Goal: Check status: Check status

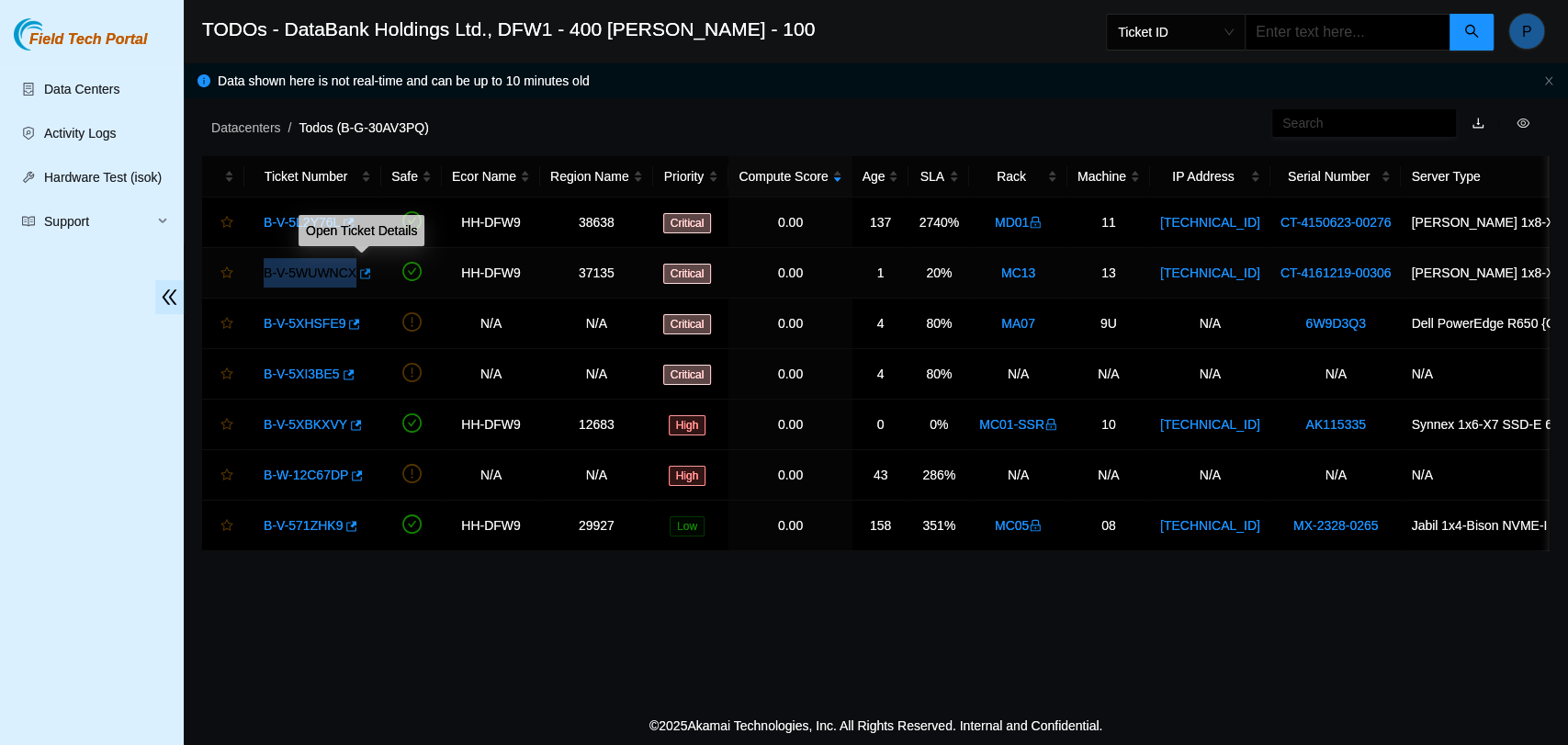
drag, startPoint x: 254, startPoint y: 274, endPoint x: 354, endPoint y: 280, distance: 100.2
click at [354, 280] on div "B-V-5WUWNCX" at bounding box center [312, 273] width 116 height 30
copy link "B-V-5WUWNCX"
click at [598, 107] on div "Datacenters / Todos (B-G-30AV3PQ) /" at bounding box center [703, 86] width 1038 height 103
click at [308, 268] on link "B-V-5WUWNCX" at bounding box center [310, 273] width 92 height 15
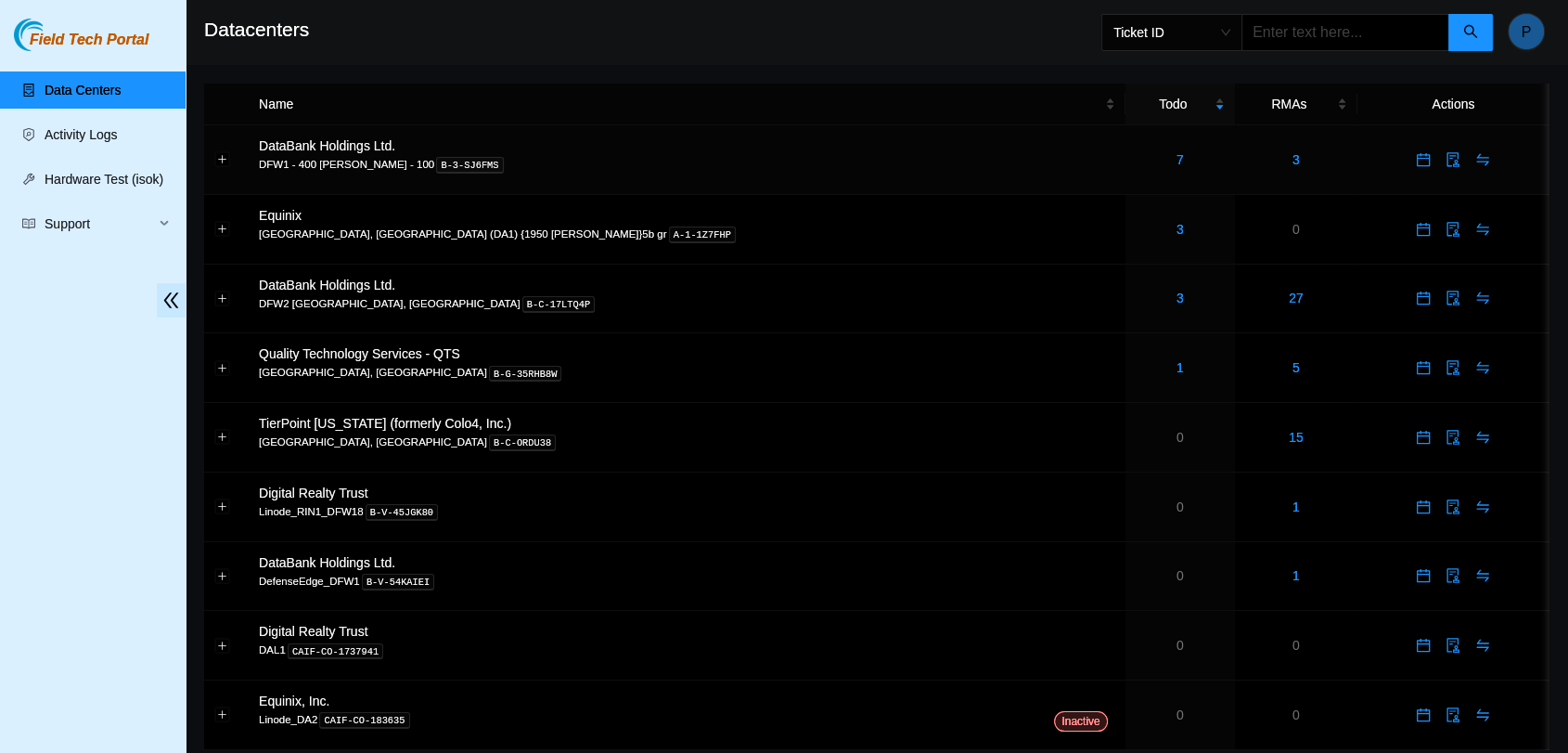
click at [1125, 180] on td "7" at bounding box center [1180, 160] width 109 height 70
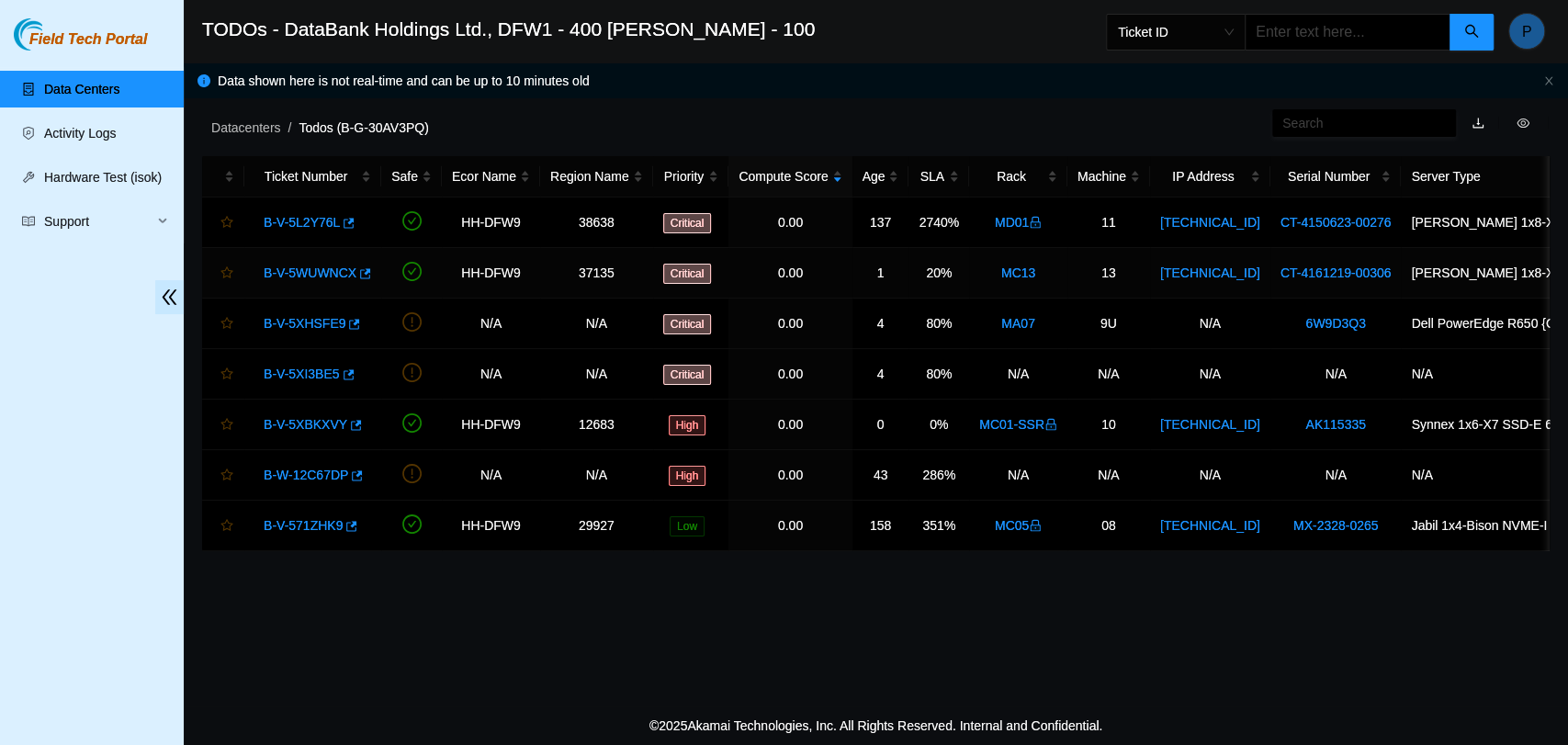
click at [317, 276] on link "B-V-5WUWNCX" at bounding box center [310, 273] width 92 height 15
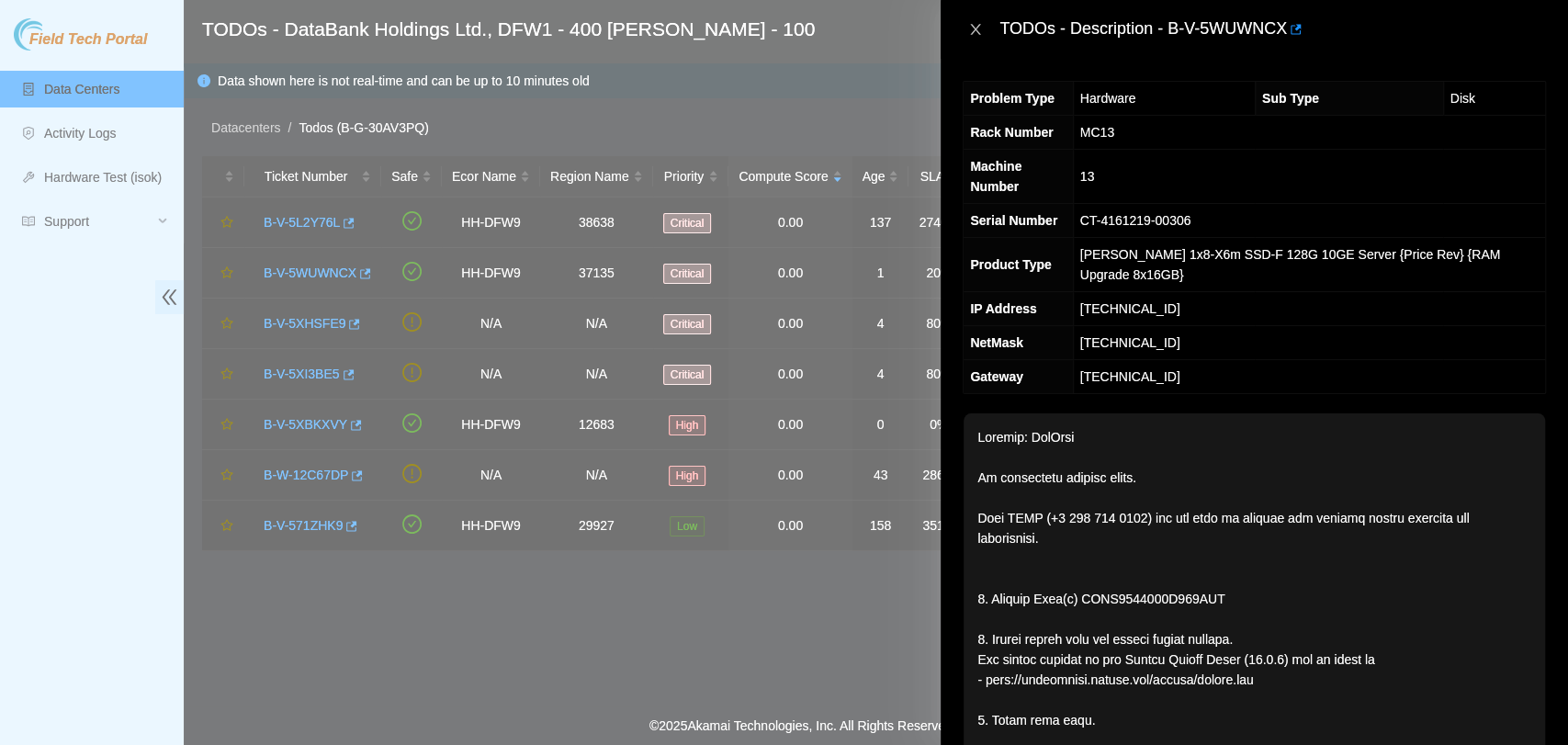
click at [975, 32] on icon "close" at bounding box center [975, 30] width 15 height 15
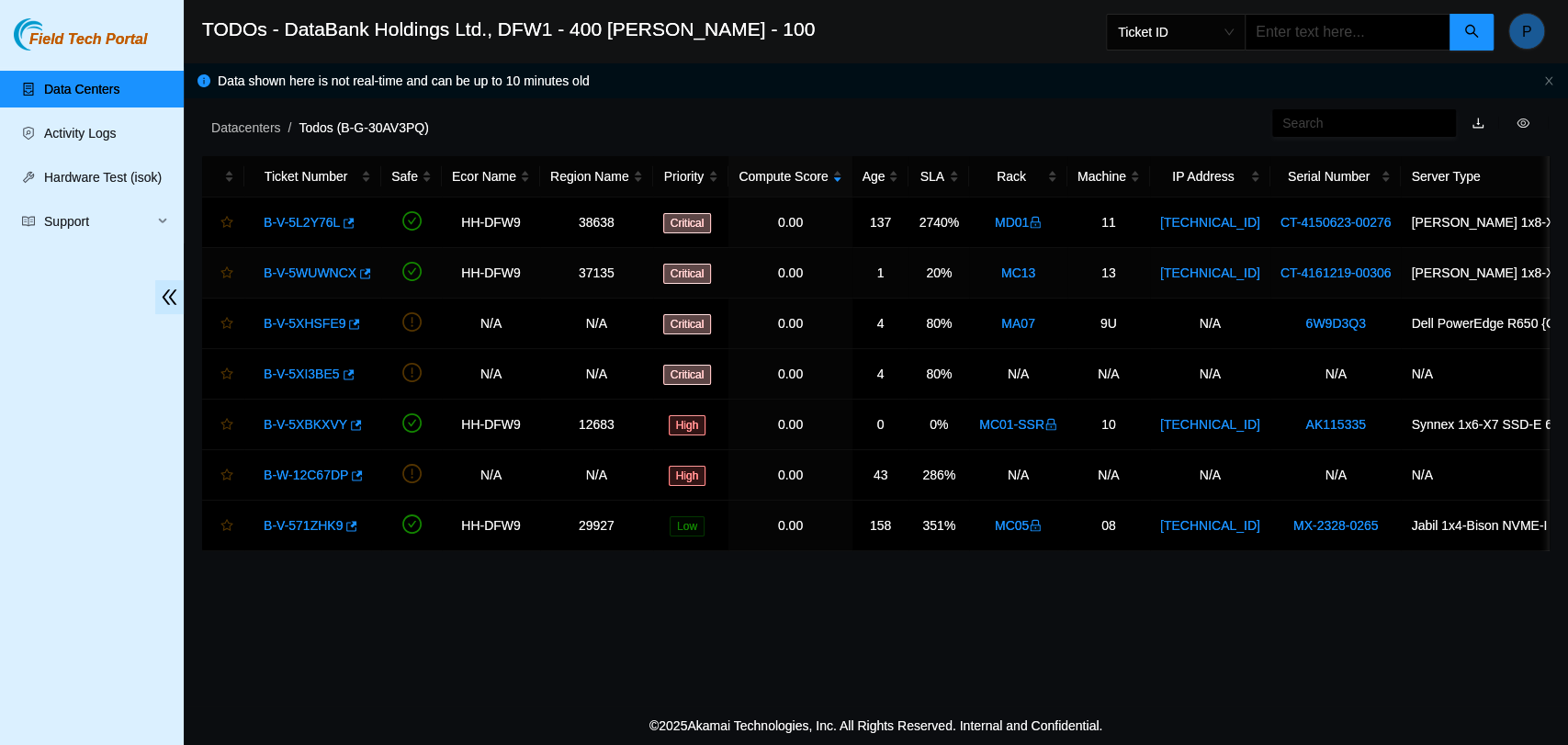
click at [303, 266] on link "B-V-5WUWNCX" at bounding box center [310, 273] width 92 height 15
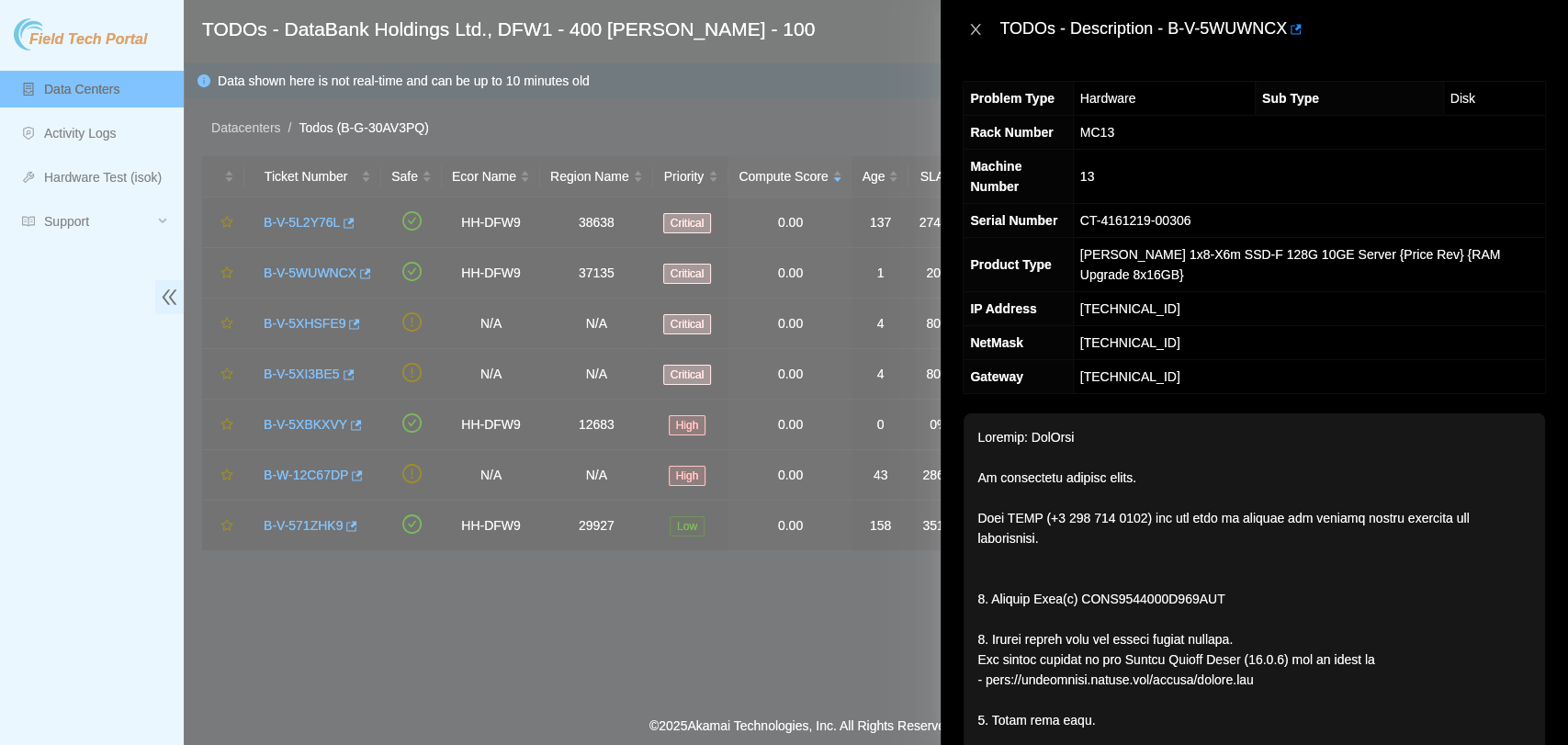
click at [966, 26] on button "Close" at bounding box center [975, 30] width 26 height 18
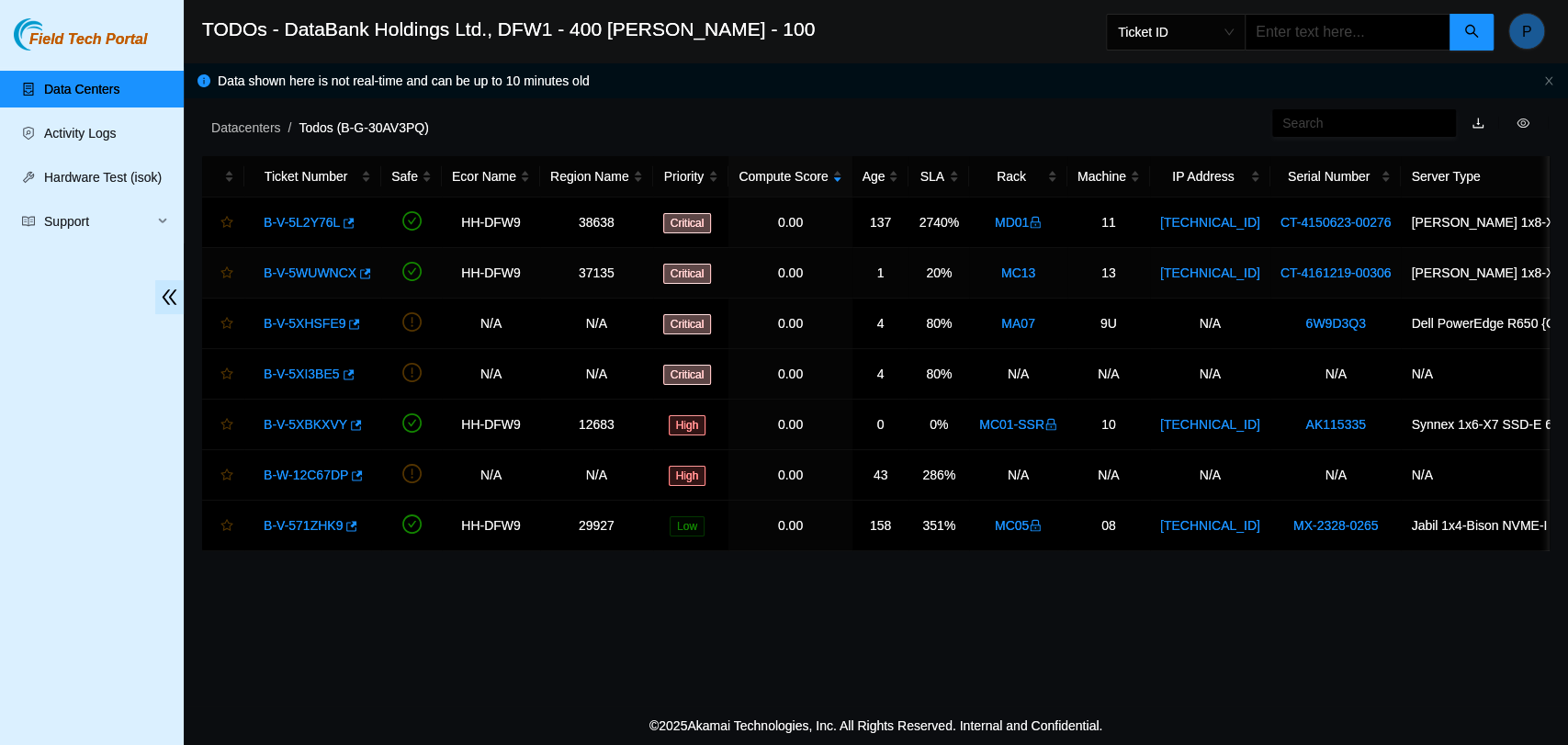
click at [331, 274] on link "B-V-5WUWNCX" at bounding box center [310, 273] width 92 height 15
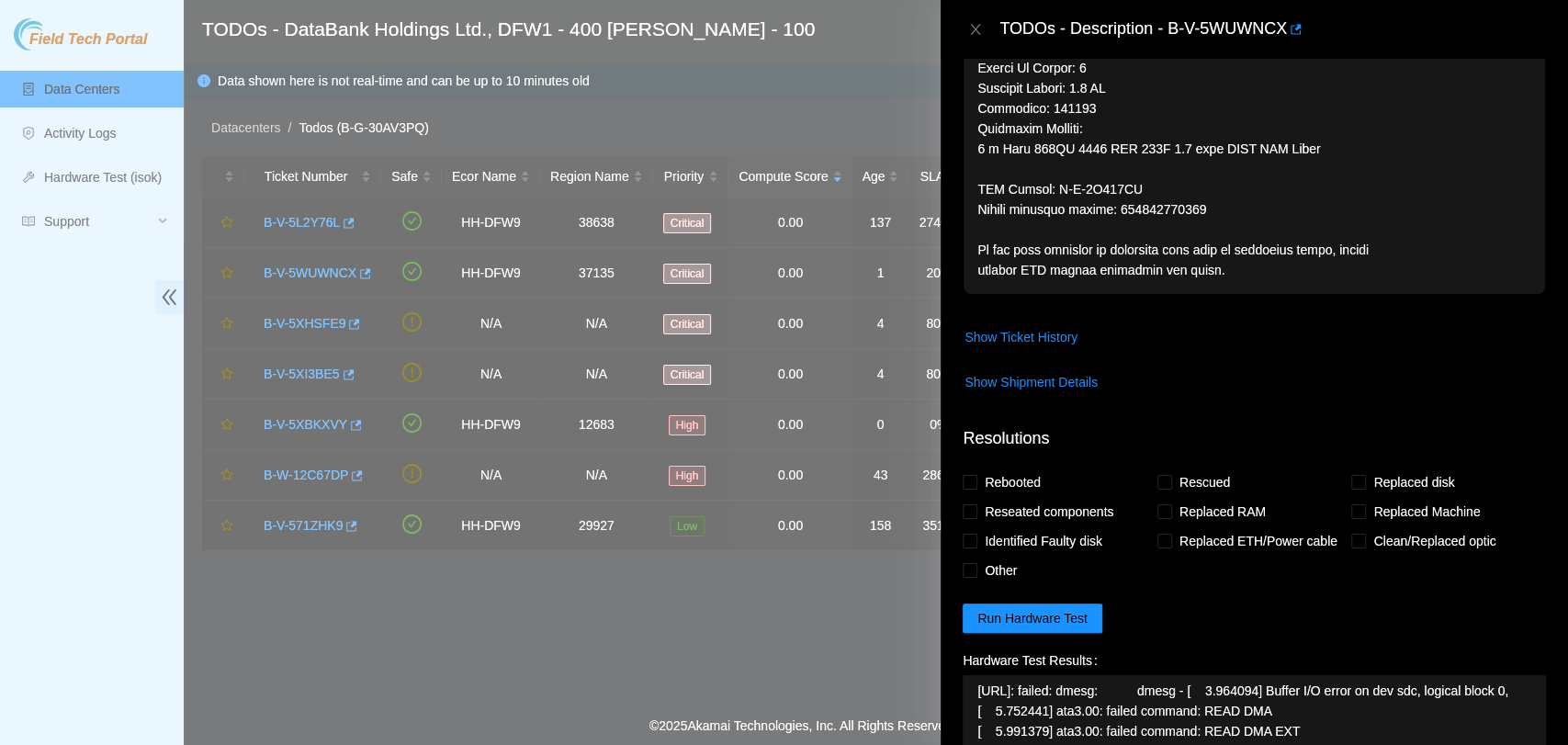
scroll to position [1039, 0]
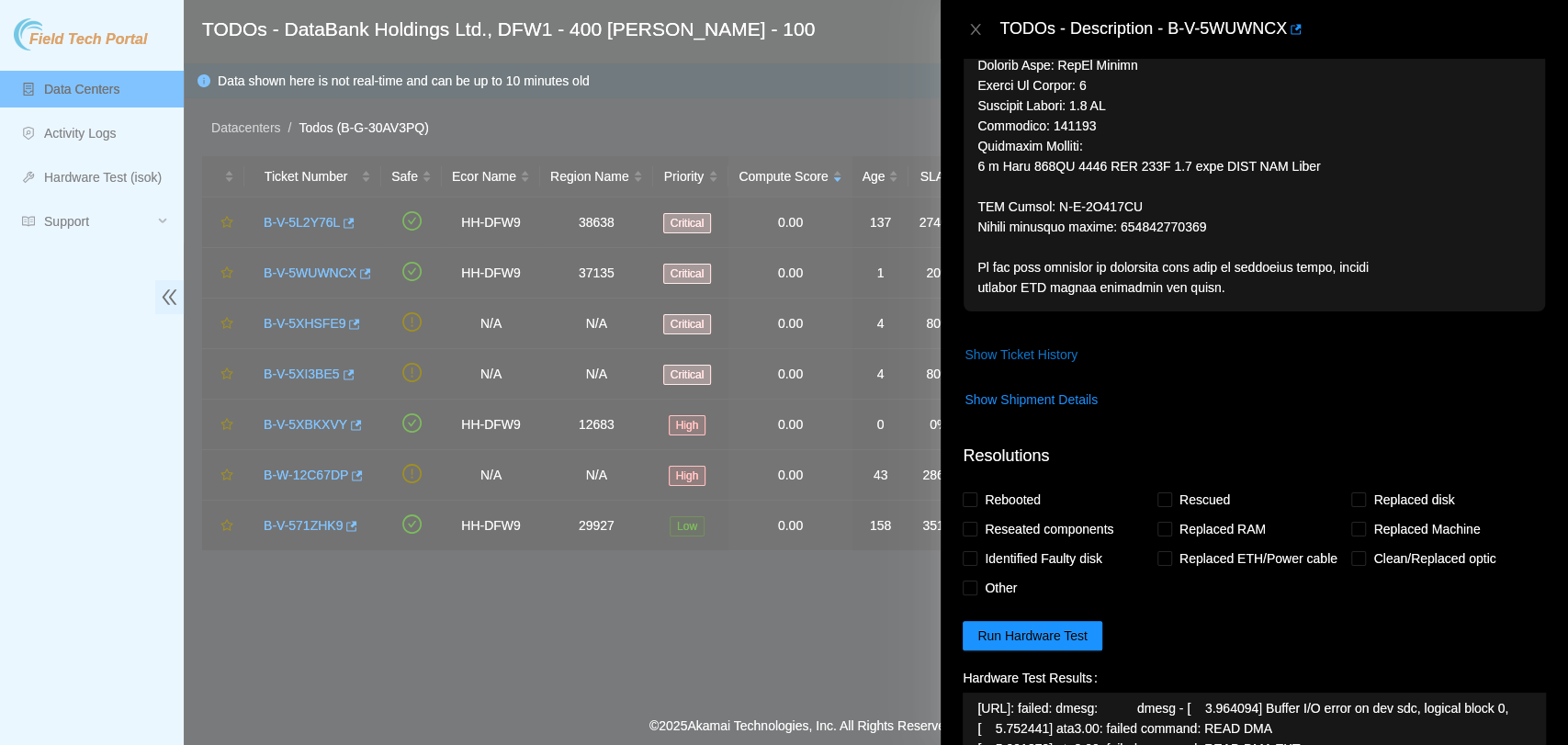
click at [1015, 345] on span "Show Ticket History" at bounding box center [1021, 355] width 113 height 20
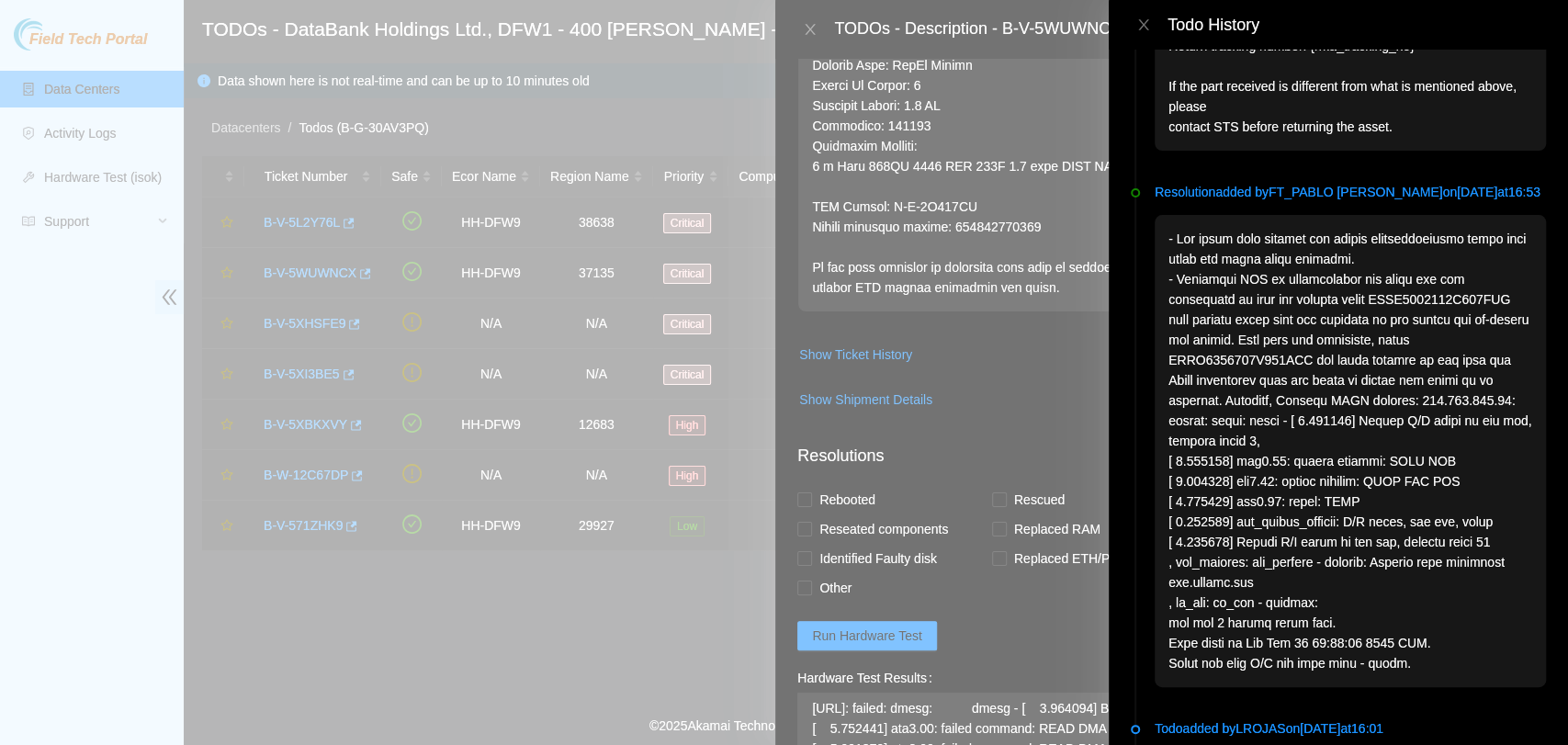
scroll to position [2411, 0]
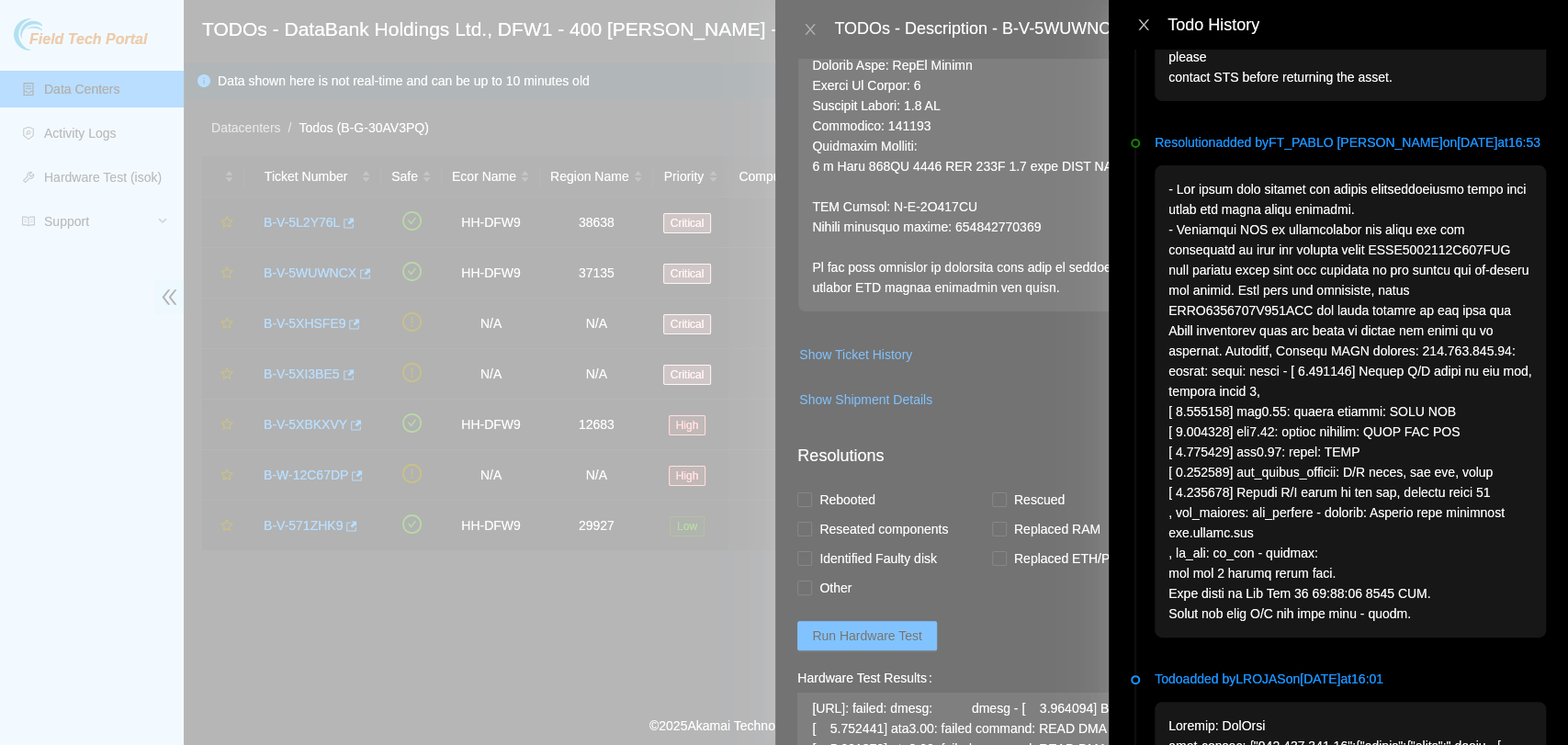
click at [1145, 24] on icon "close" at bounding box center [1144, 25] width 15 height 15
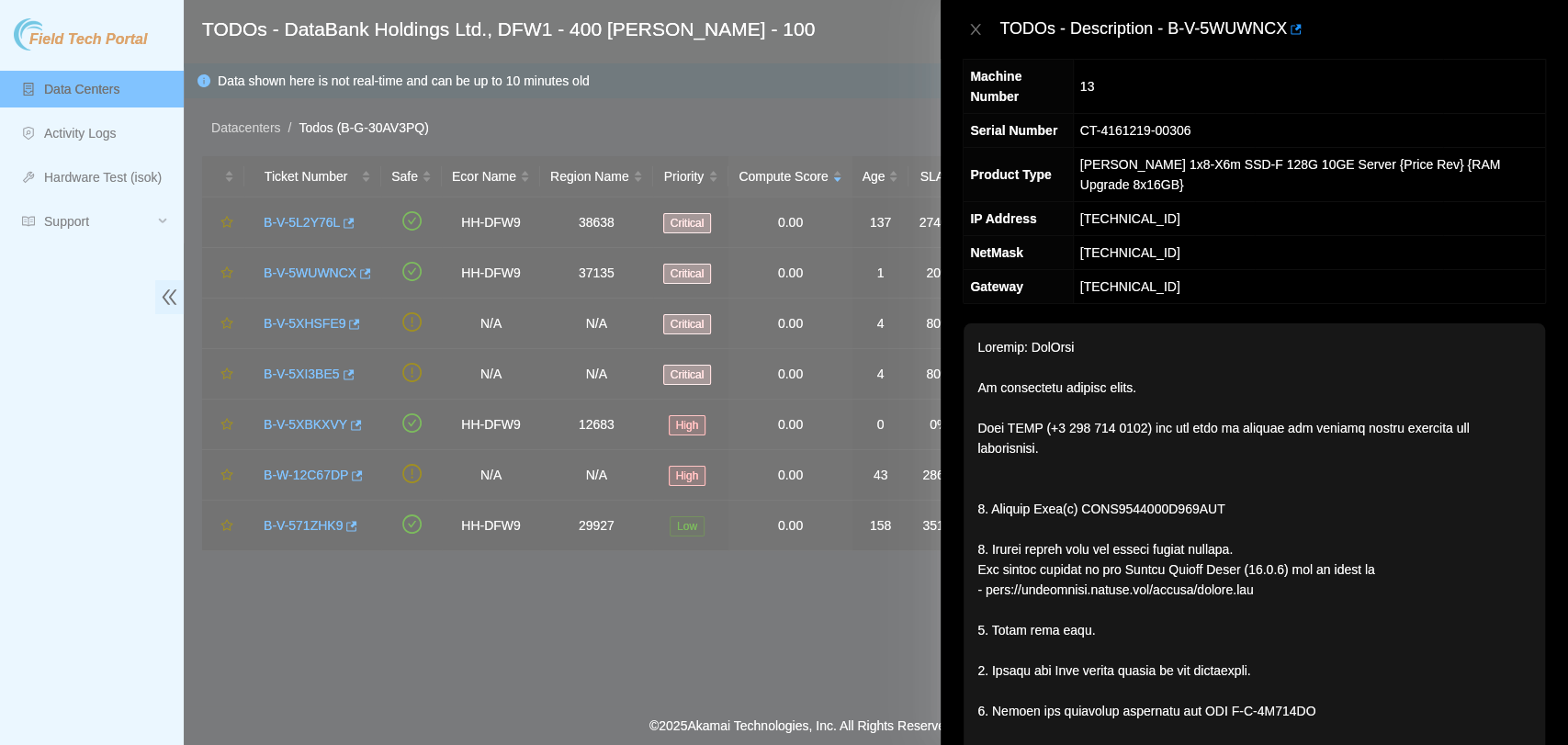
scroll to position [0, 0]
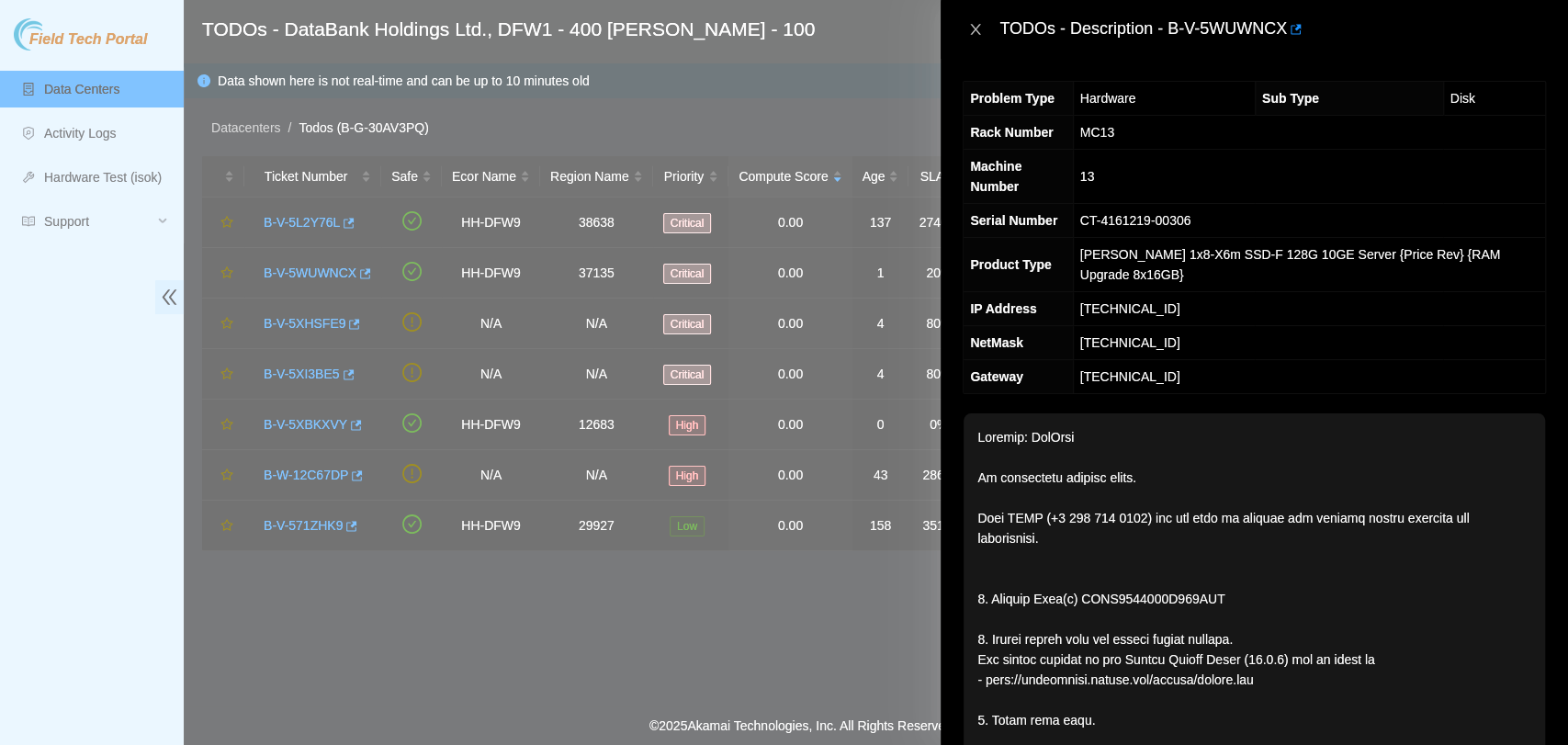
click at [973, 30] on icon "close" at bounding box center [975, 30] width 15 height 15
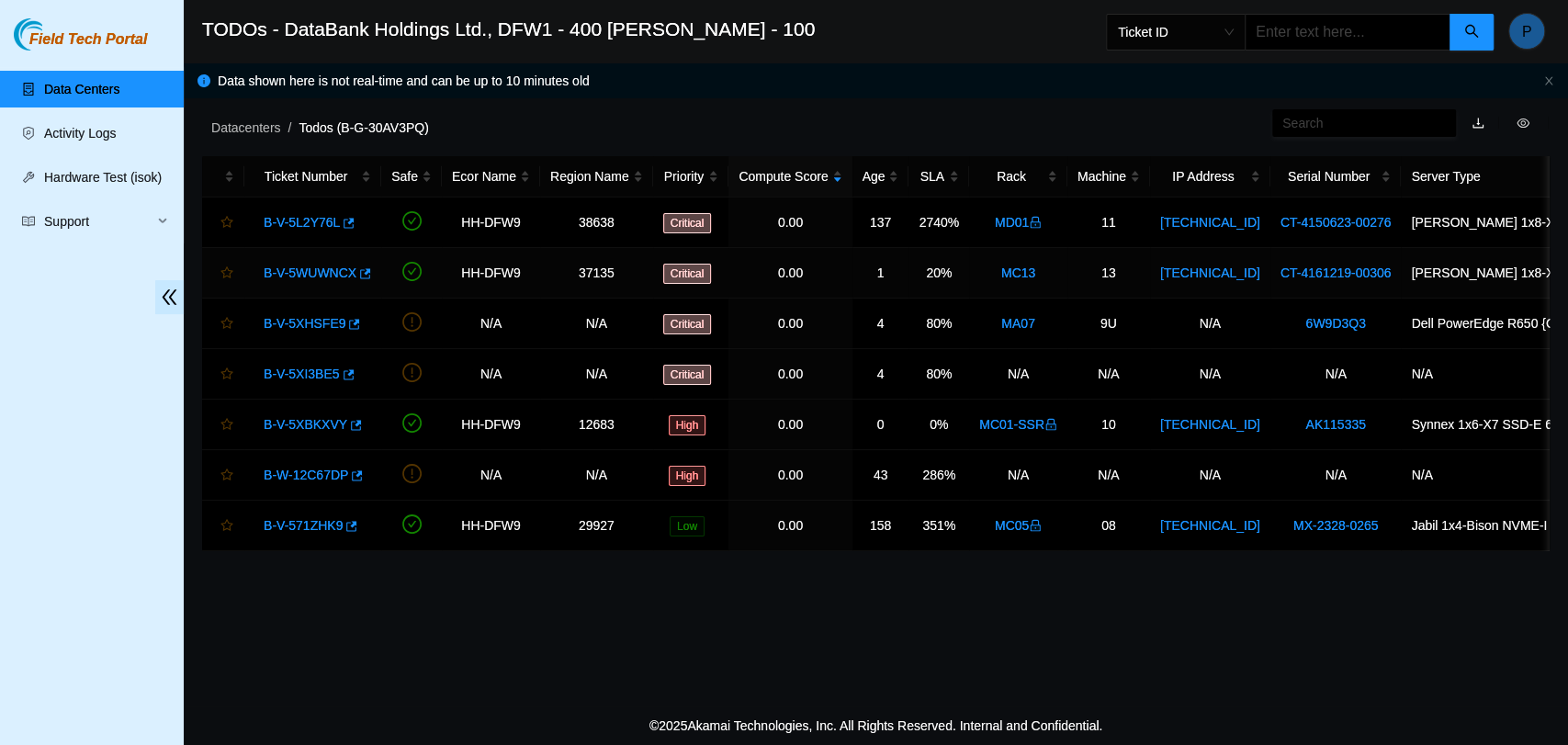
click at [337, 265] on link "B-V-5WUWNCX" at bounding box center [310, 273] width 92 height 15
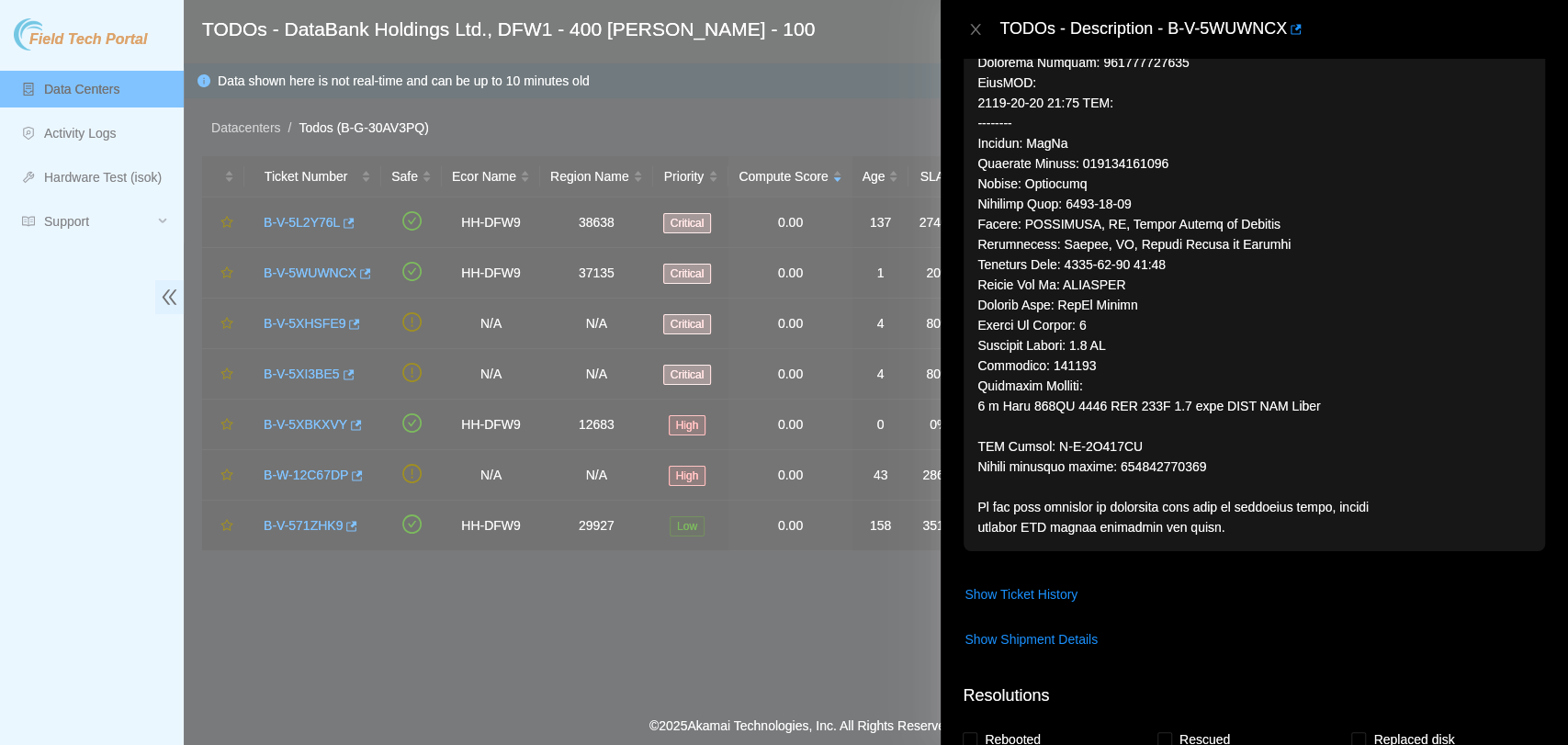
scroll to position [800, 0]
click at [1044, 582] on span "Show Ticket History" at bounding box center [1021, 592] width 113 height 20
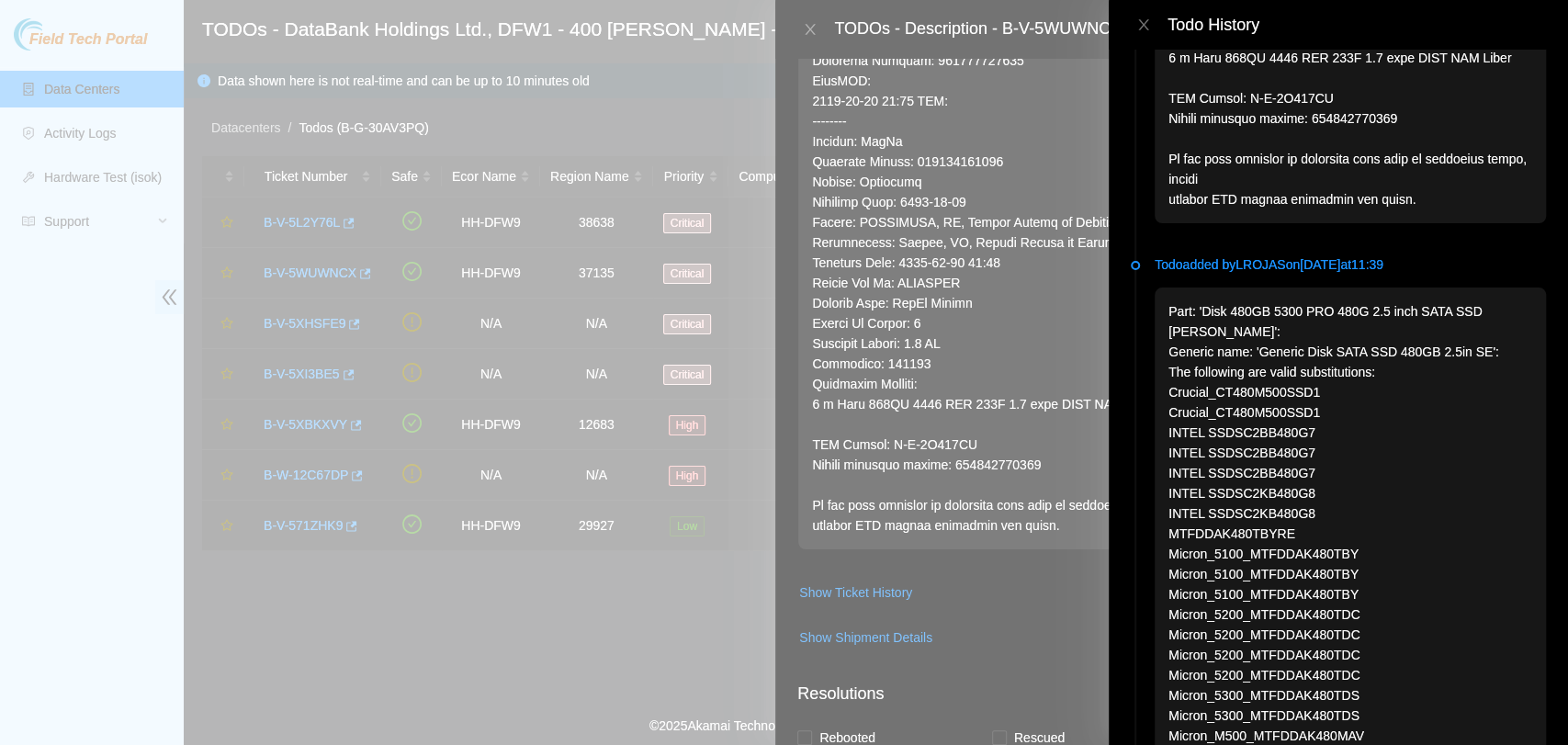
scroll to position [0, 0]
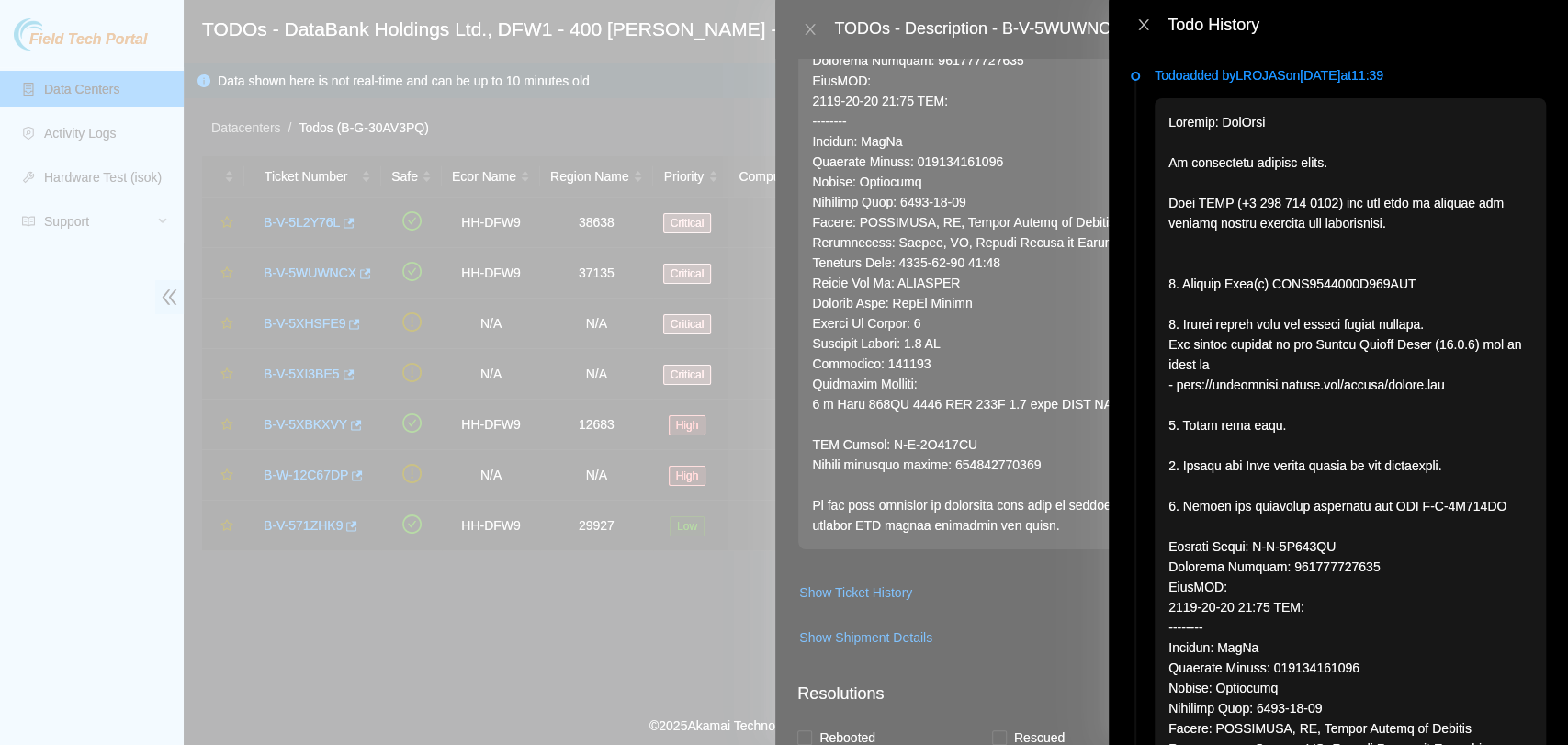
click at [1145, 18] on icon "close" at bounding box center [1144, 25] width 15 height 15
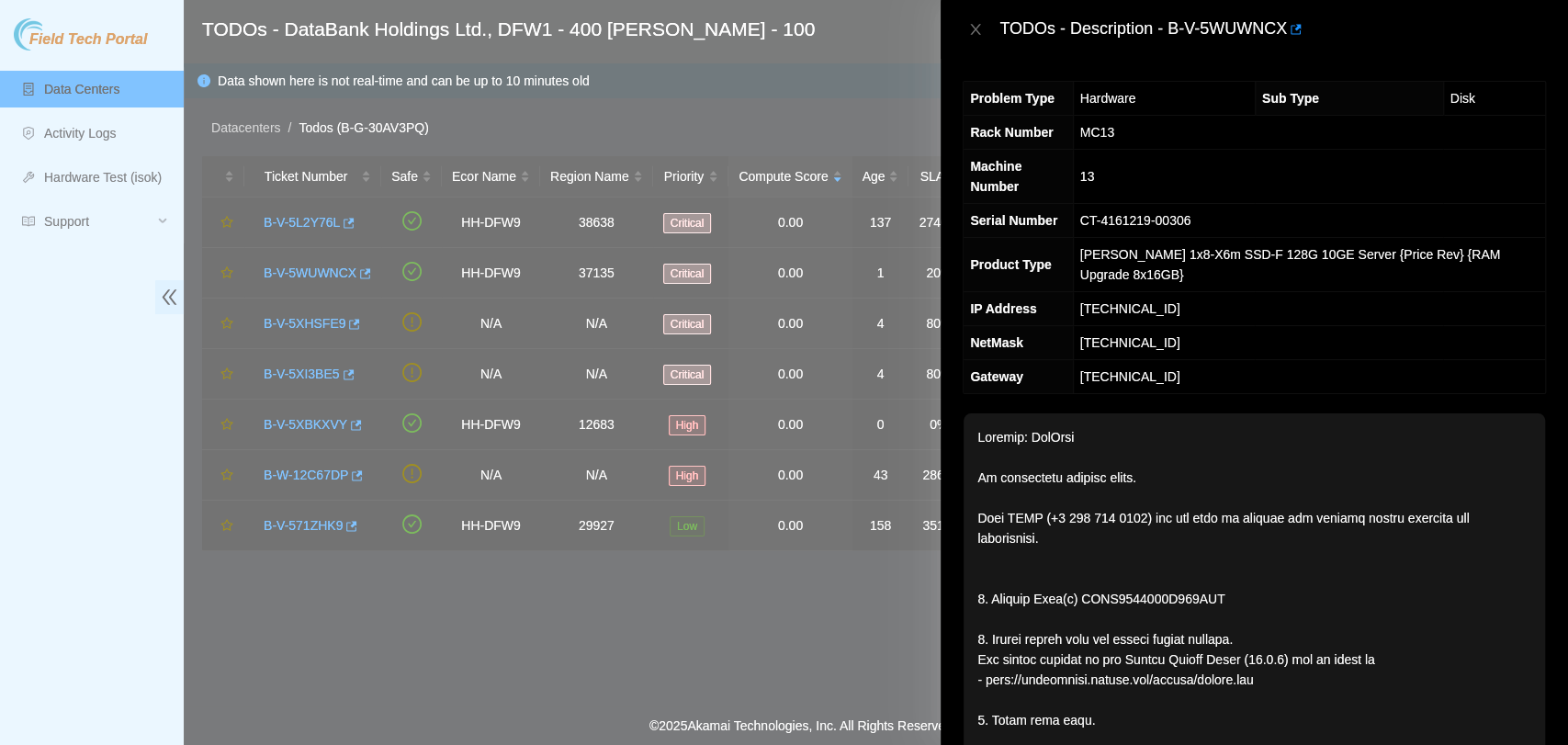
click at [977, 41] on div "TODOs - Description - B-V-5WUWNCX" at bounding box center [1254, 30] width 583 height 30
click at [976, 35] on icon "close" at bounding box center [975, 30] width 15 height 15
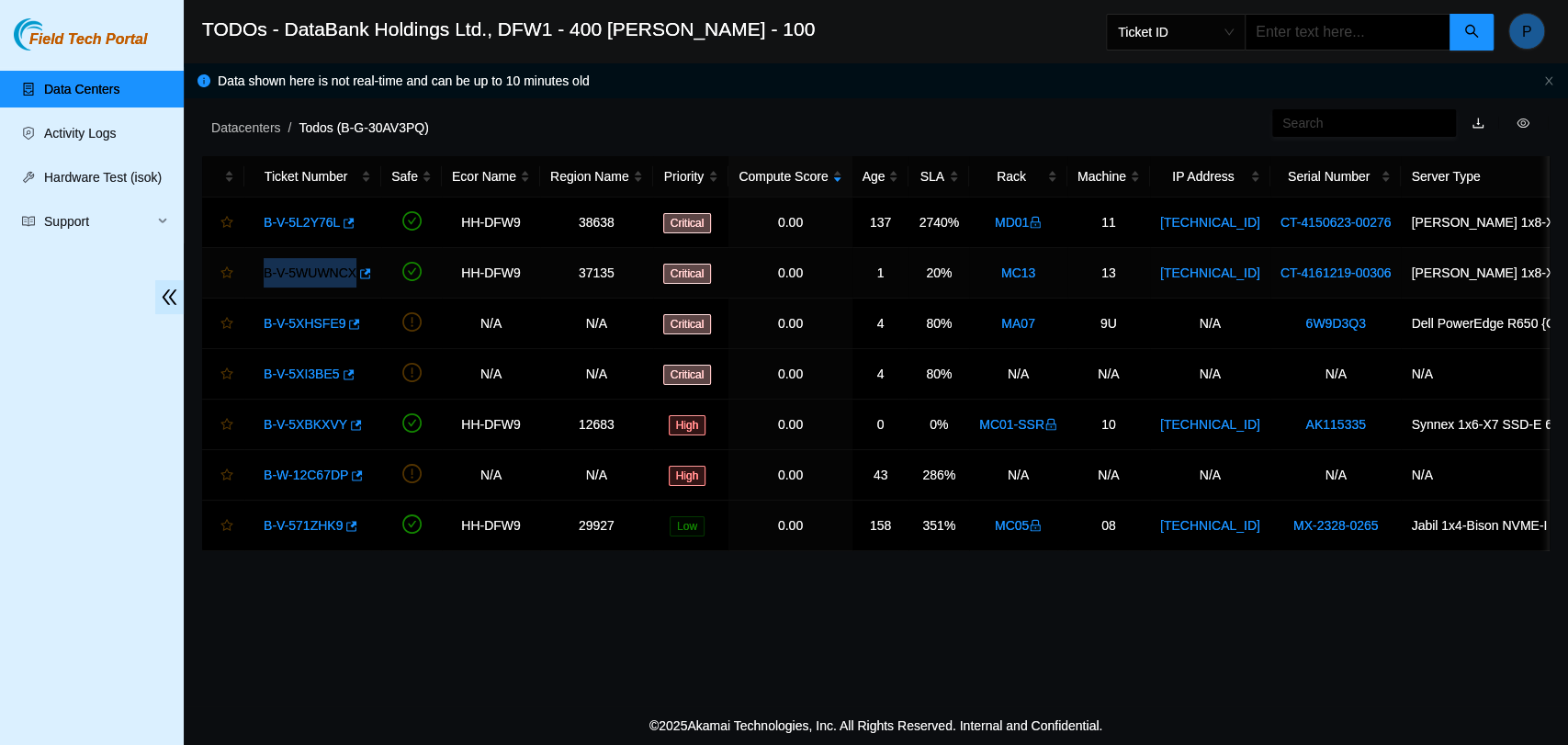
drag, startPoint x: 255, startPoint y: 274, endPoint x: 351, endPoint y: 273, distance: 96.0
click at [351, 273] on div "B-V-5WUWNCX" at bounding box center [312, 273] width 116 height 30
copy link "B-V-5WUWNCX"
click at [1087, 635] on main "TODOs - DataBank Holdings Ltd., DFW1 - 400 S. Akard - 100 Ticket ID P Data show…" at bounding box center [876, 353] width 1384 height 706
